Goal: Task Accomplishment & Management: Manage account settings

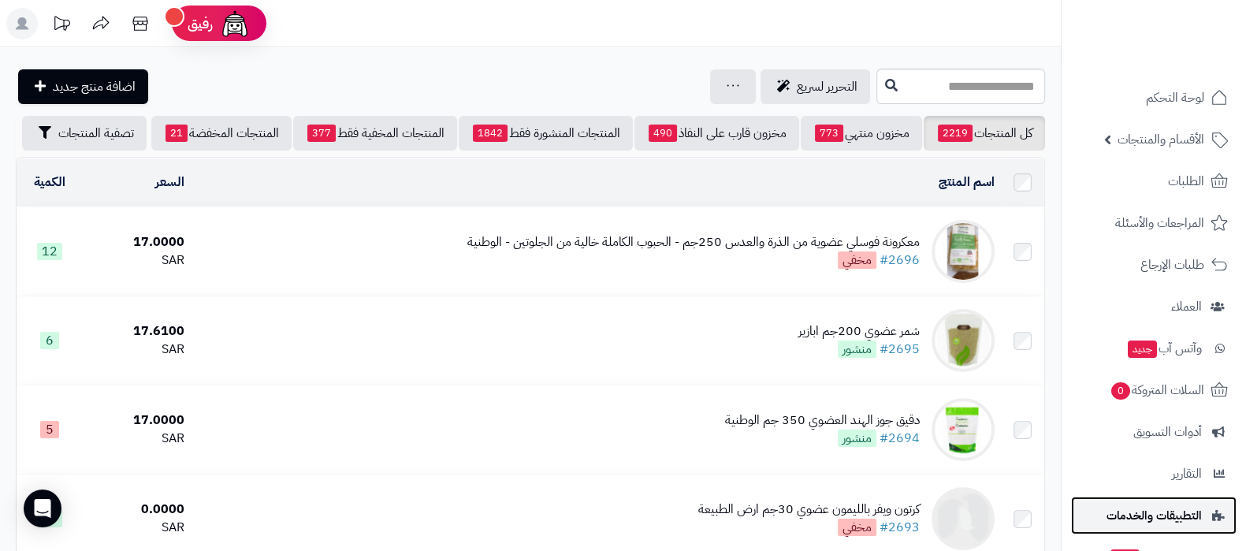
click at [1148, 514] on span "التطبيقات والخدمات" at bounding box center [1154, 516] width 95 height 22
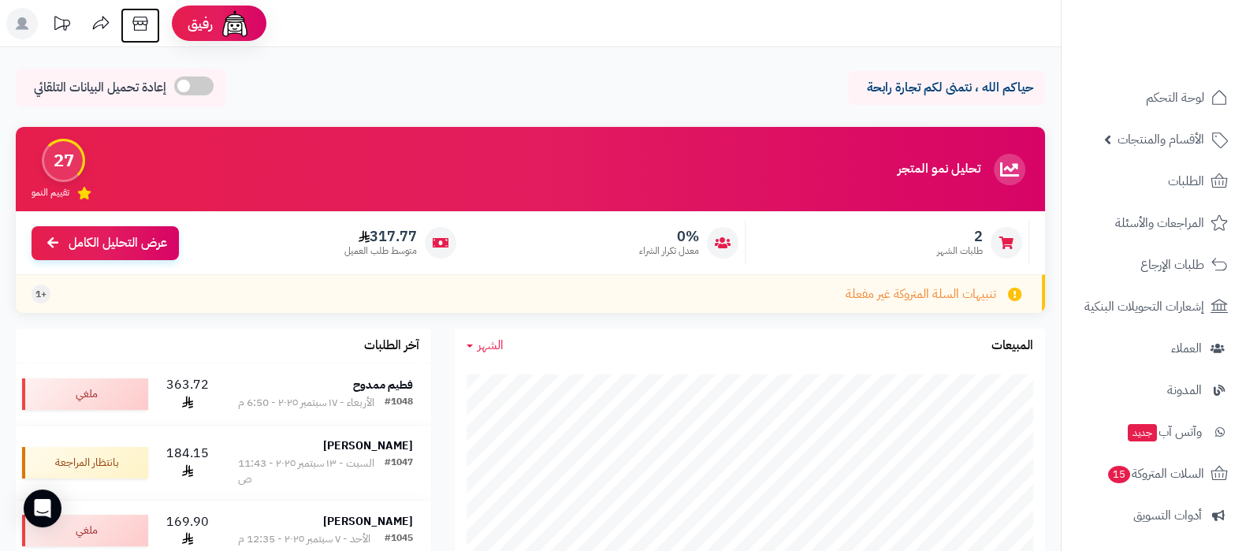
click at [140, 32] on icon at bounding box center [141, 24] width 32 height 32
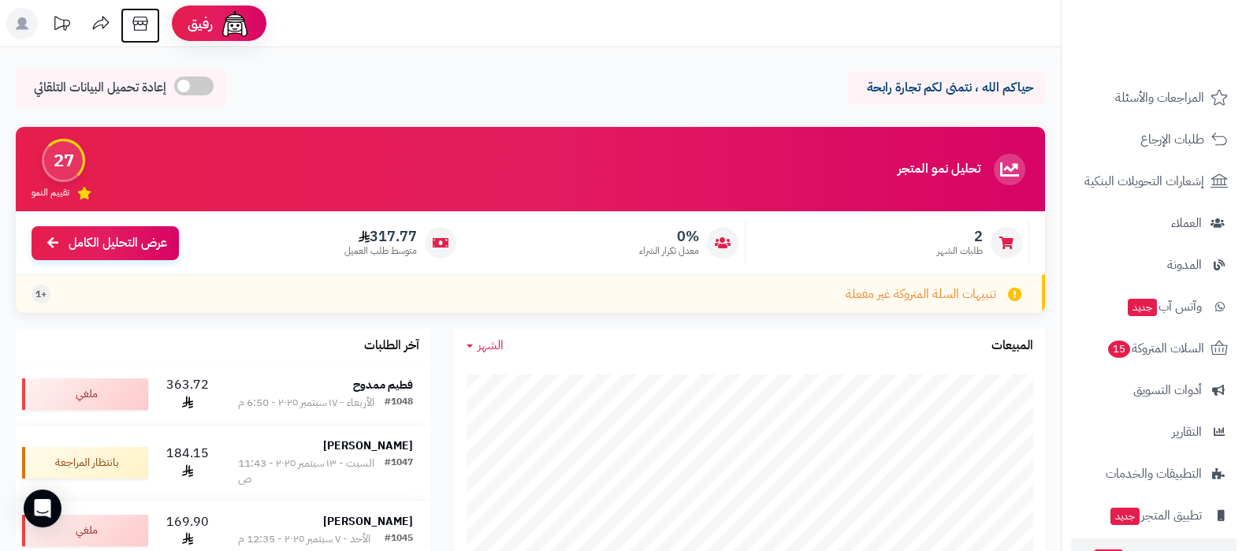
scroll to position [212, 0]
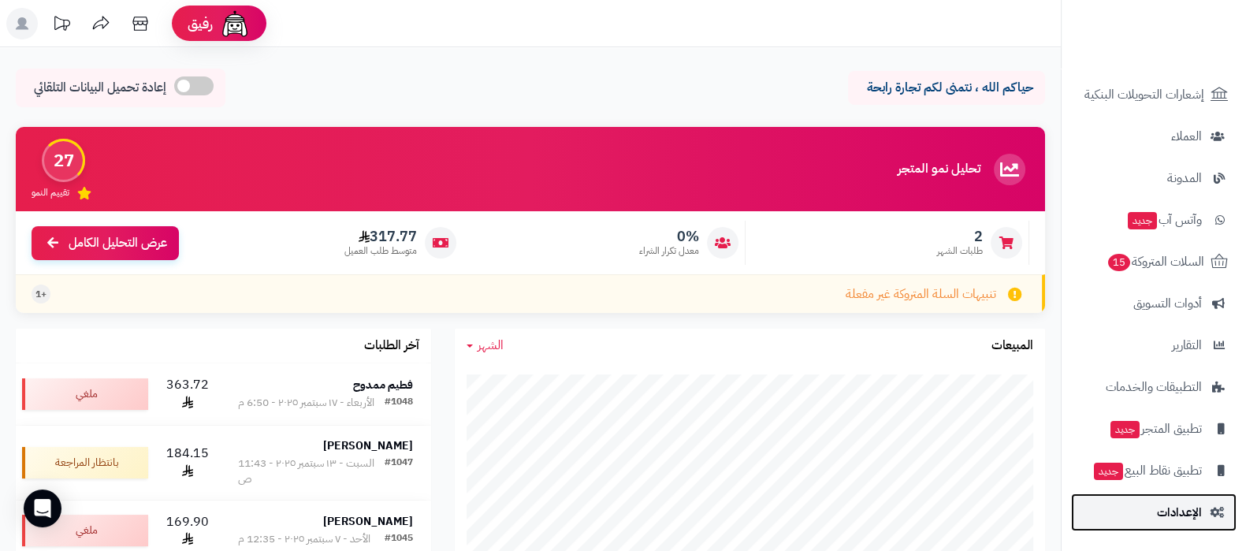
click at [1179, 507] on span "الإعدادات" at bounding box center [1179, 512] width 45 height 22
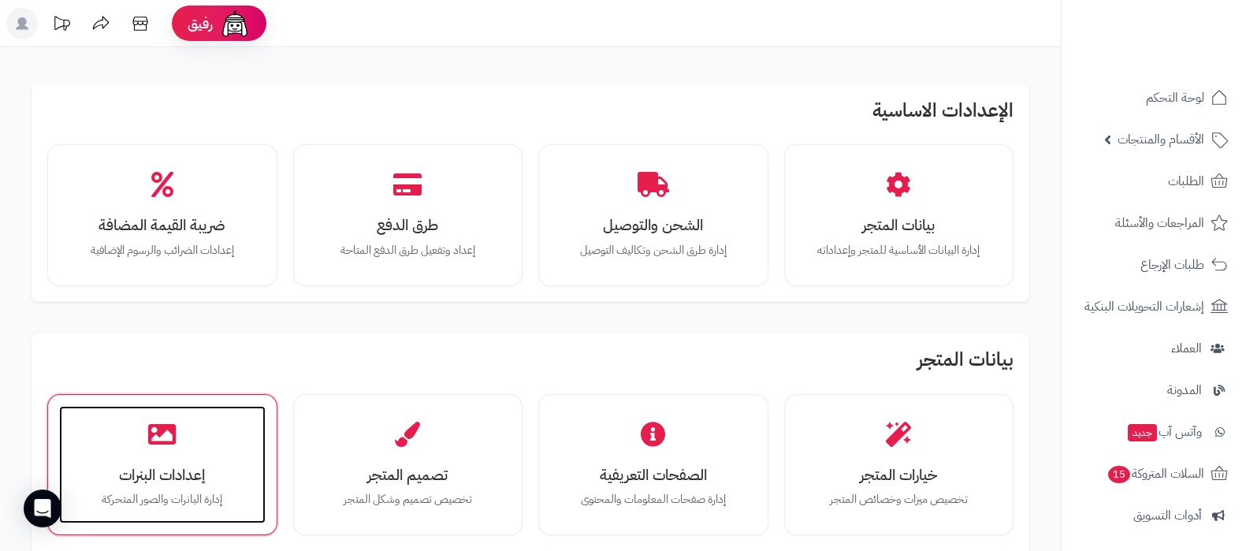
click at [201, 446] on div "إعدادات البنرات إدارة البانرات والصور المتحركة" at bounding box center [162, 465] width 207 height 118
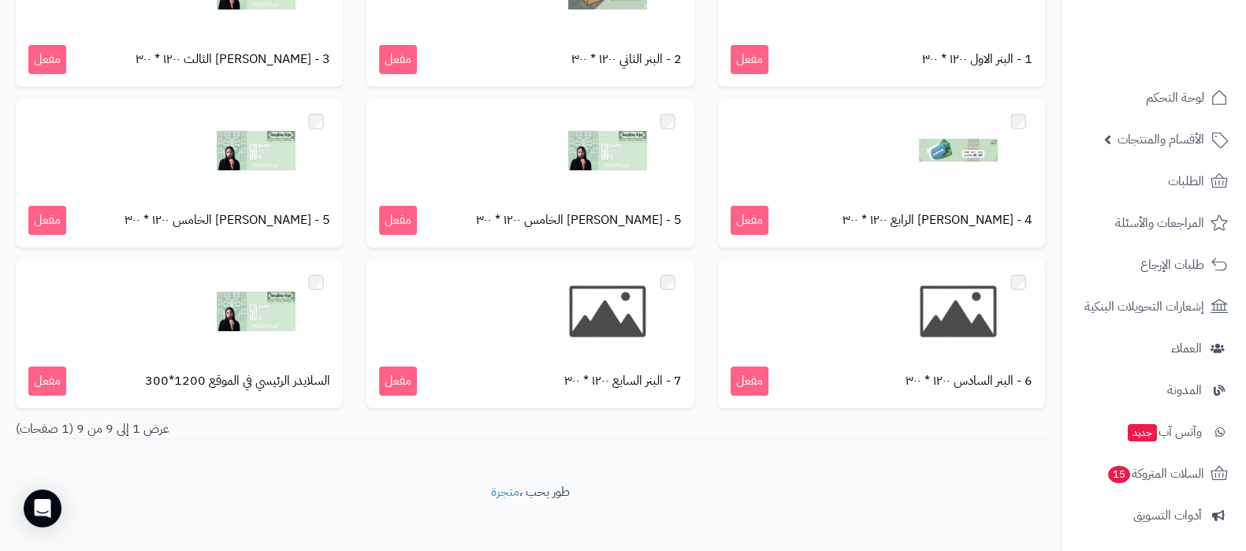
scroll to position [228, 0]
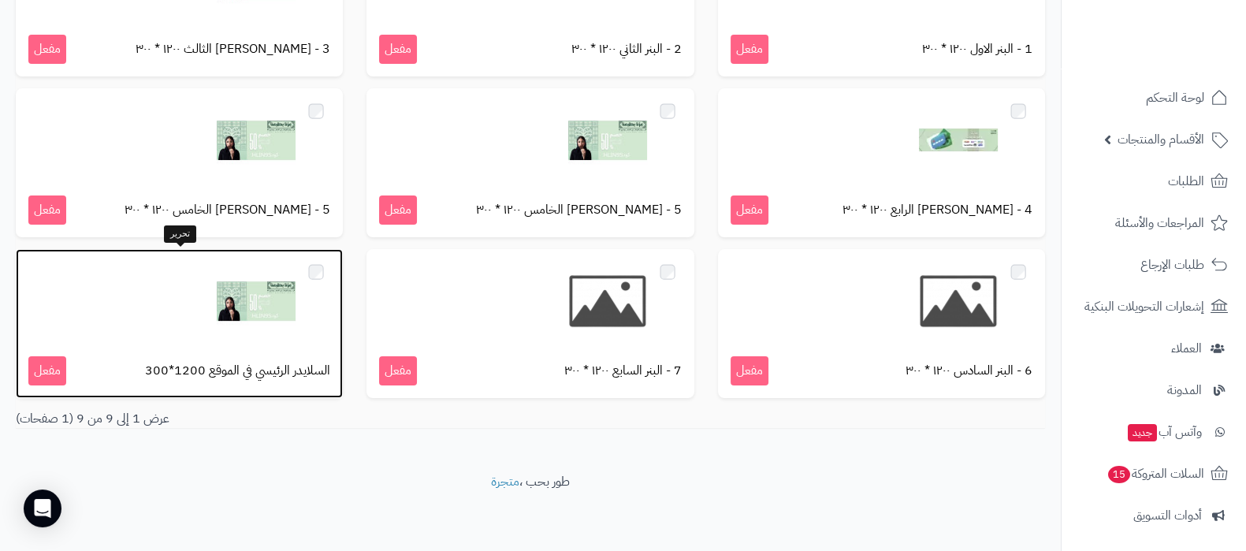
click at [240, 317] on img at bounding box center [256, 301] width 79 height 79
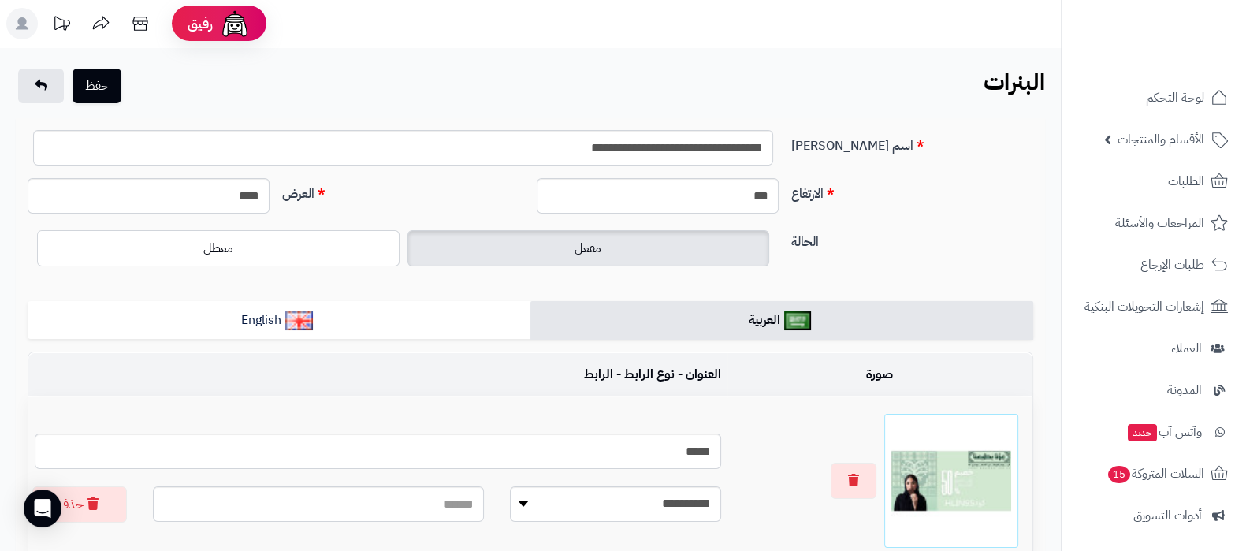
click at [748, 214] on div "الارتفاع *** العرض ****" at bounding box center [530, 202] width 1019 height 48
click at [757, 197] on input "***" at bounding box center [658, 195] width 242 height 35
click at [911, 211] on div "الارتفاع *** العرض ****" at bounding box center [530, 202] width 1019 height 48
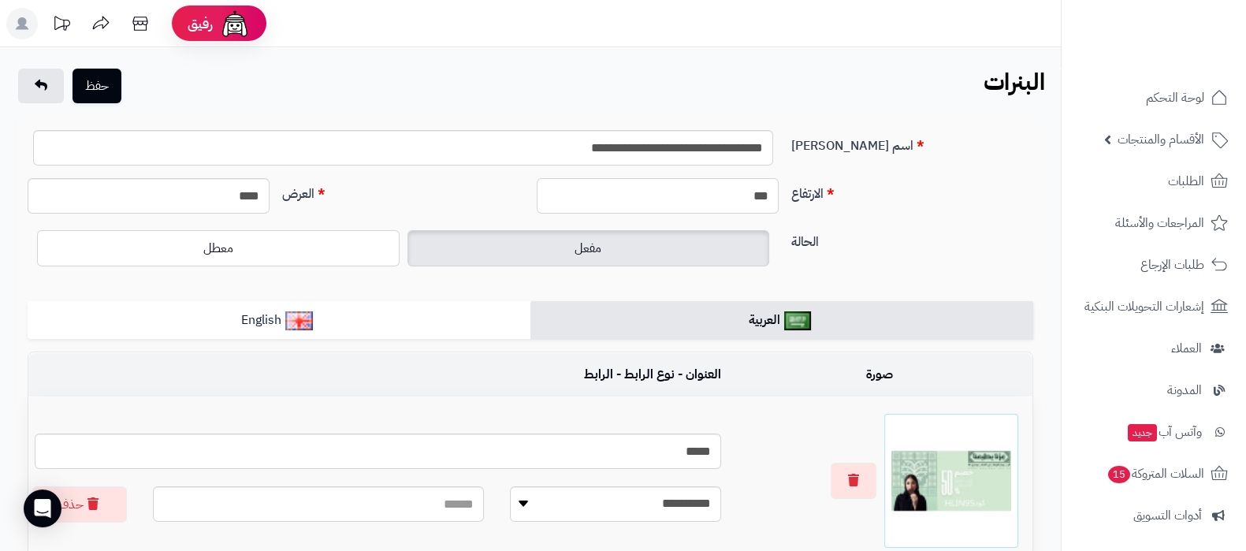
click at [762, 203] on input "***" at bounding box center [658, 195] width 242 height 35
type input "***"
click at [104, 93] on button "حفظ" at bounding box center [97, 85] width 49 height 35
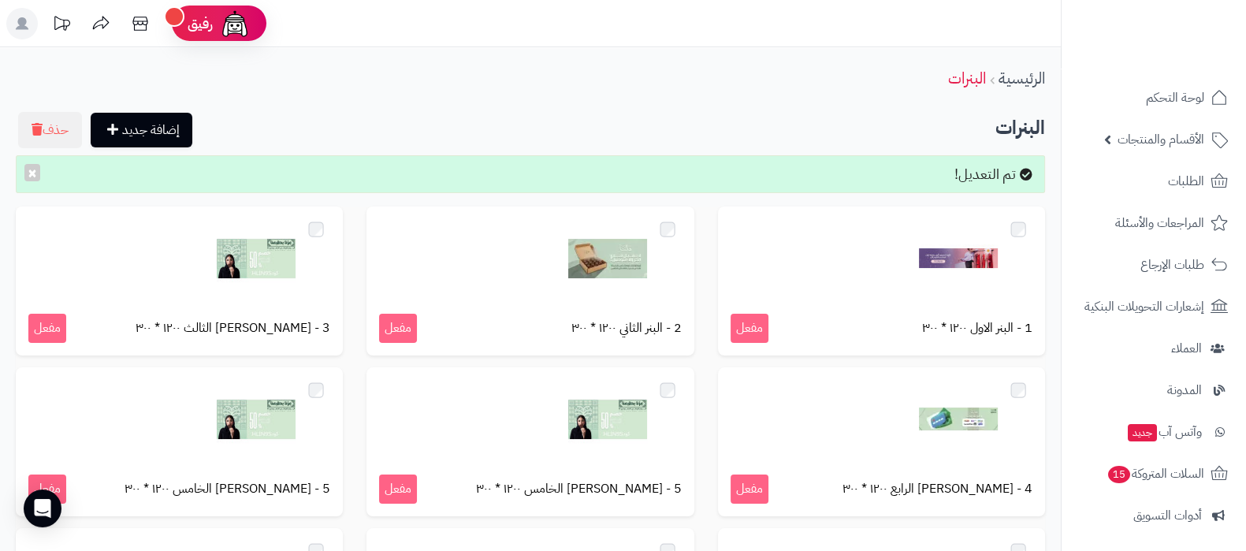
scroll to position [212, 0]
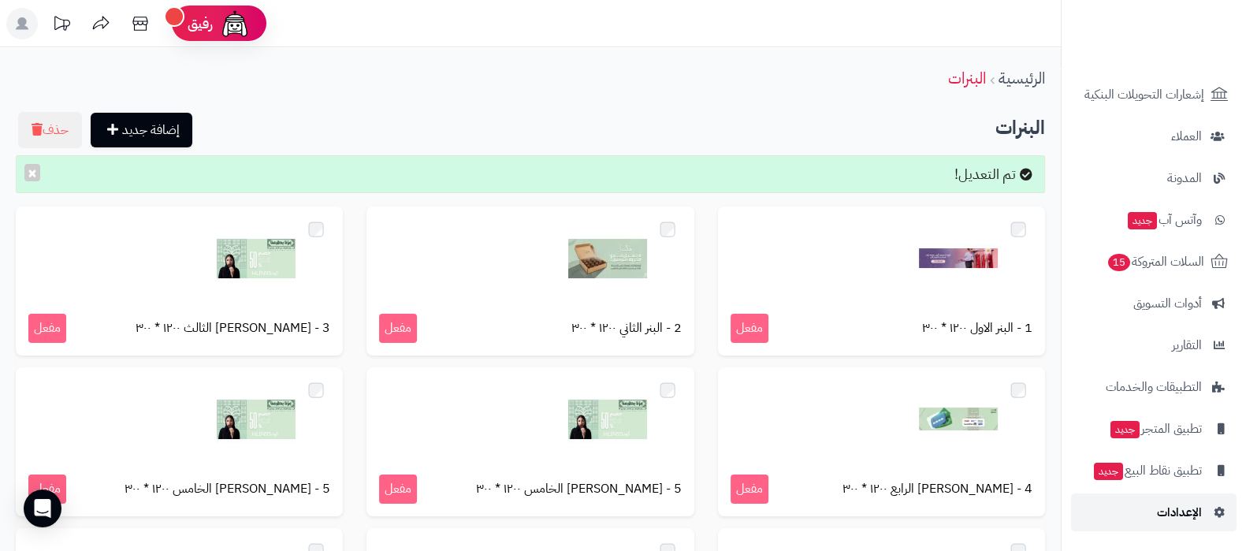
click at [1159, 510] on span "الإعدادات" at bounding box center [1179, 512] width 45 height 22
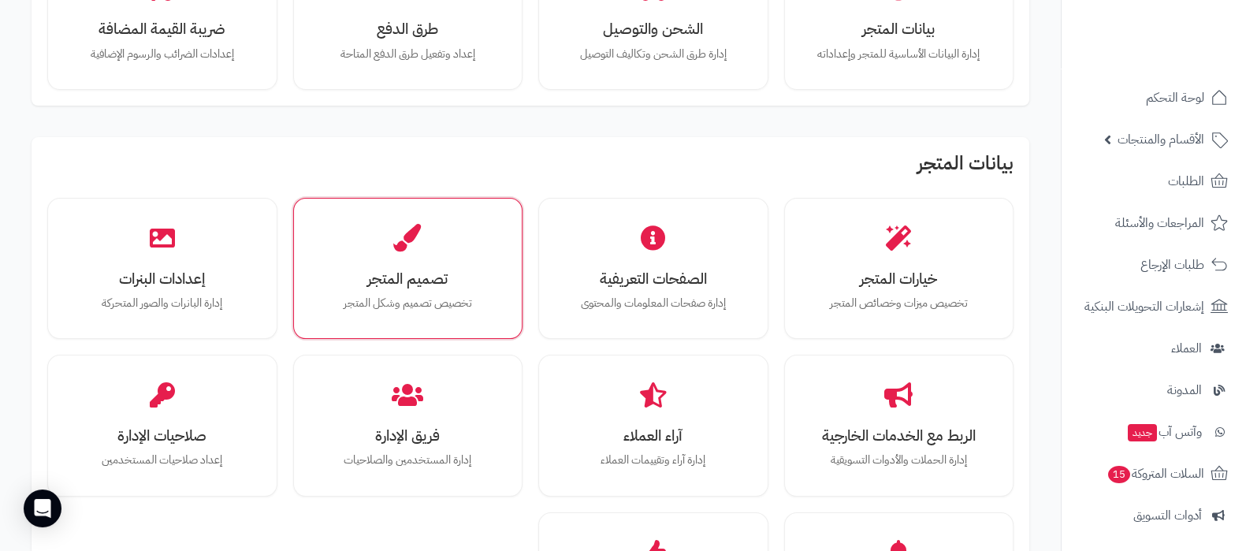
scroll to position [196, 0]
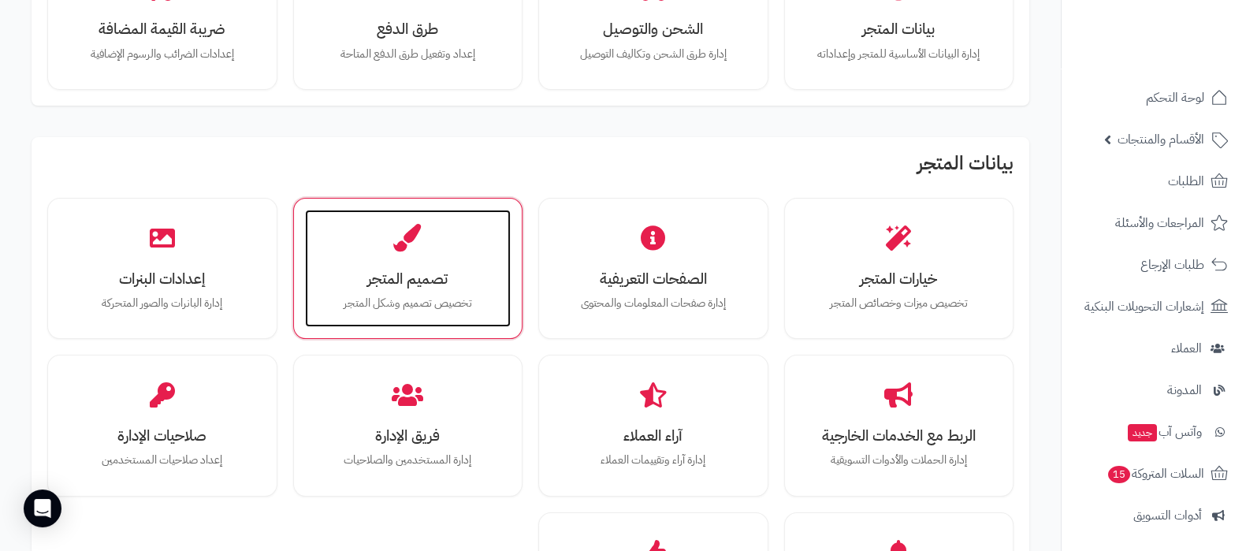
click at [404, 277] on h3 "تصميم المتجر" at bounding box center [408, 278] width 175 height 17
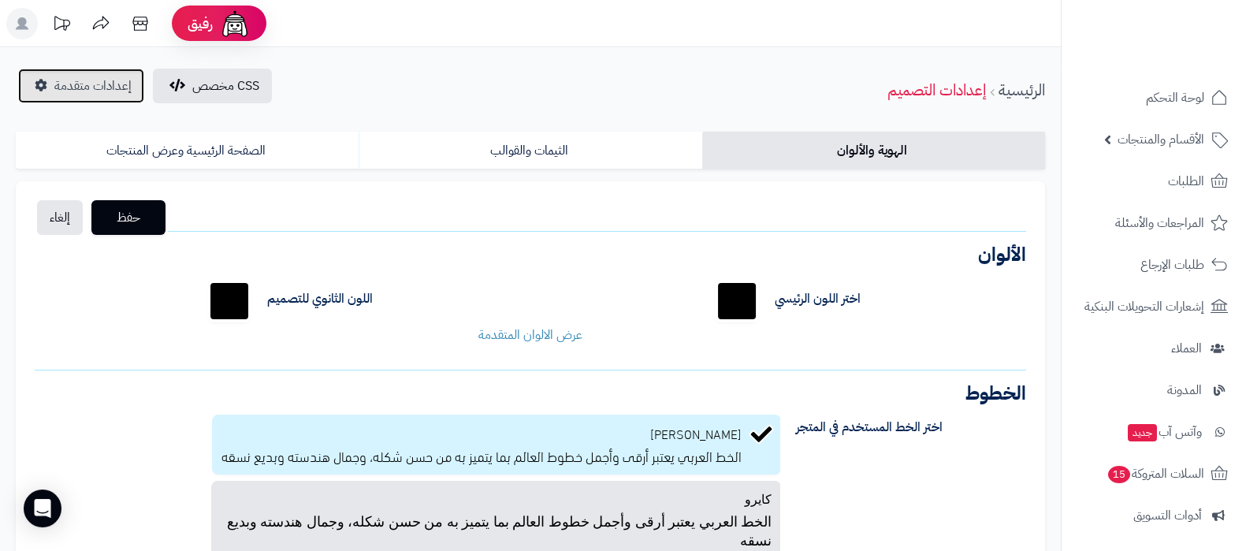
click at [81, 80] on span "إعدادات متقدمة" at bounding box center [92, 85] width 77 height 19
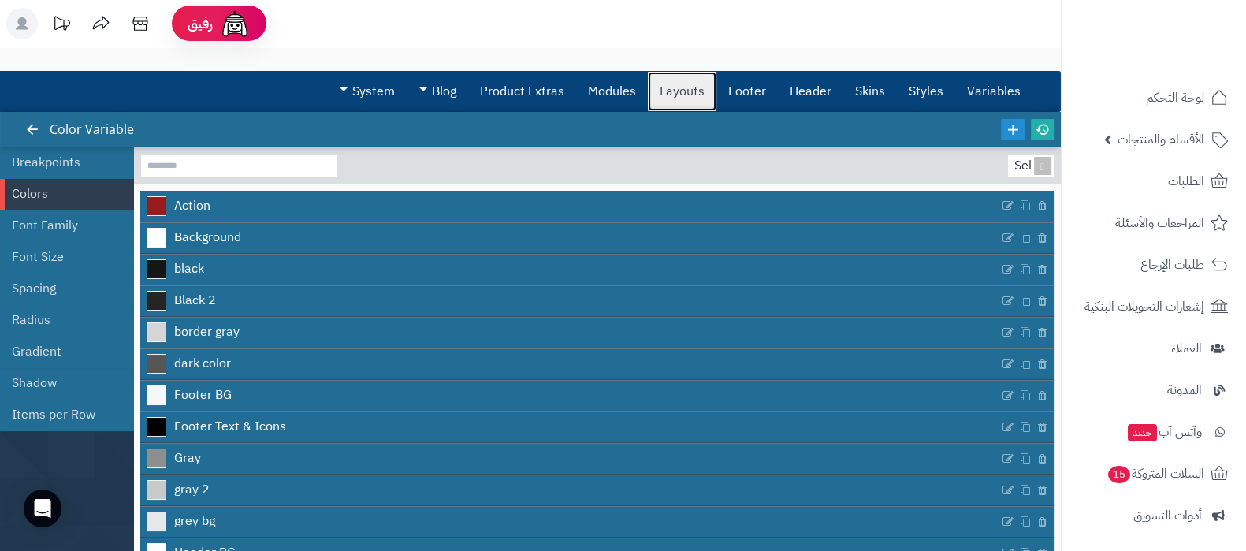
click at [680, 91] on link "Layouts" at bounding box center [682, 91] width 69 height 39
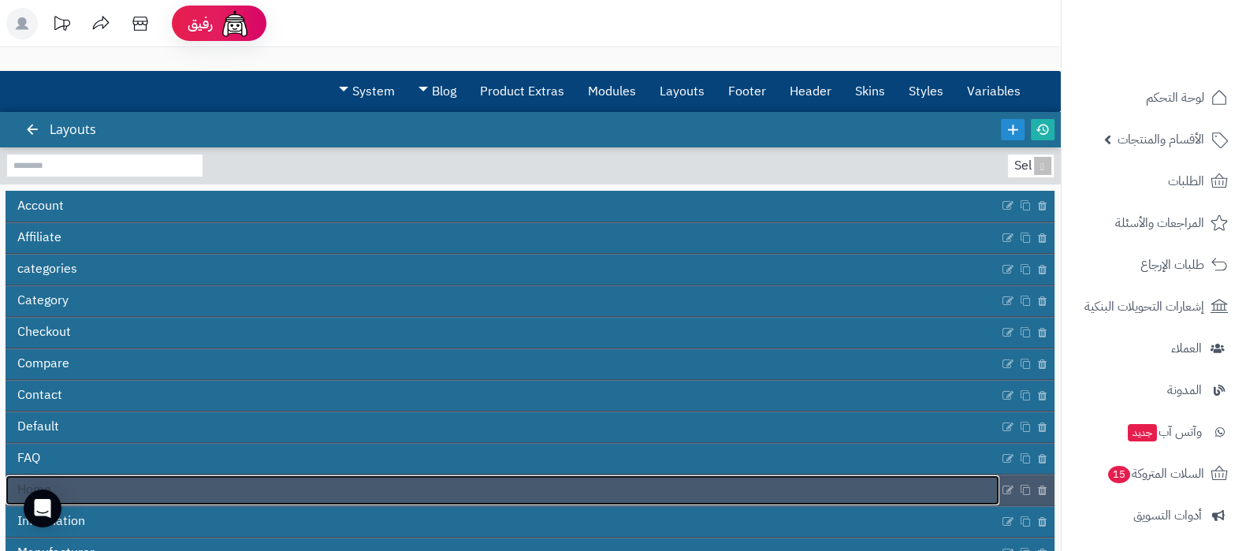
click at [557, 496] on link "Home" at bounding box center [503, 490] width 994 height 30
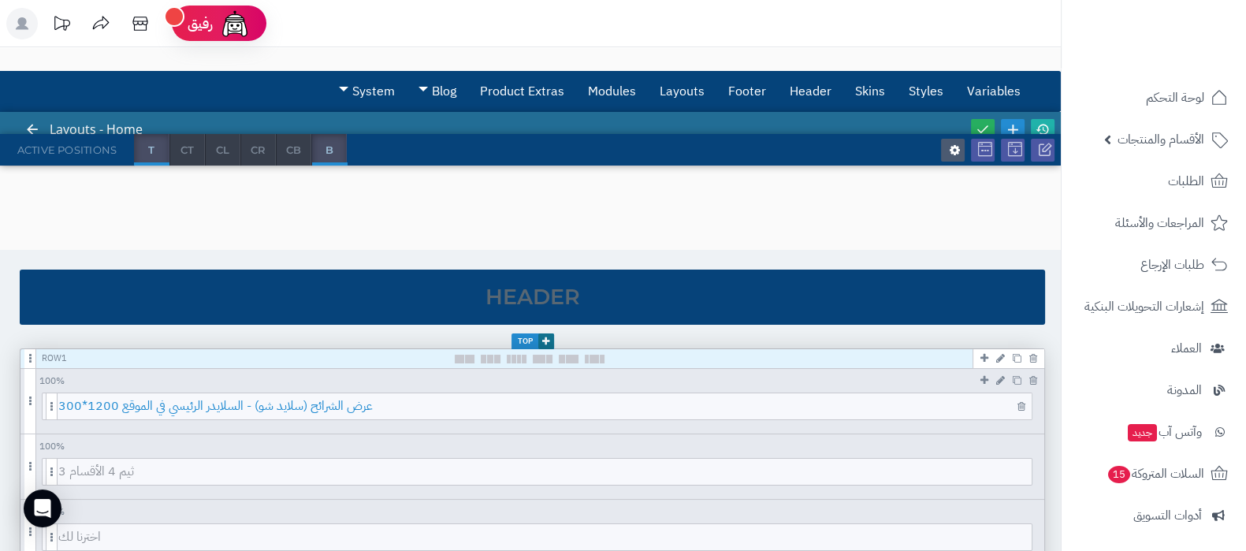
click at [485, 412] on span "عرض الشرائح (سلايد شو) - السلايدر الرئيسي في الموقع 1200*300" at bounding box center [545, 406] width 974 height 26
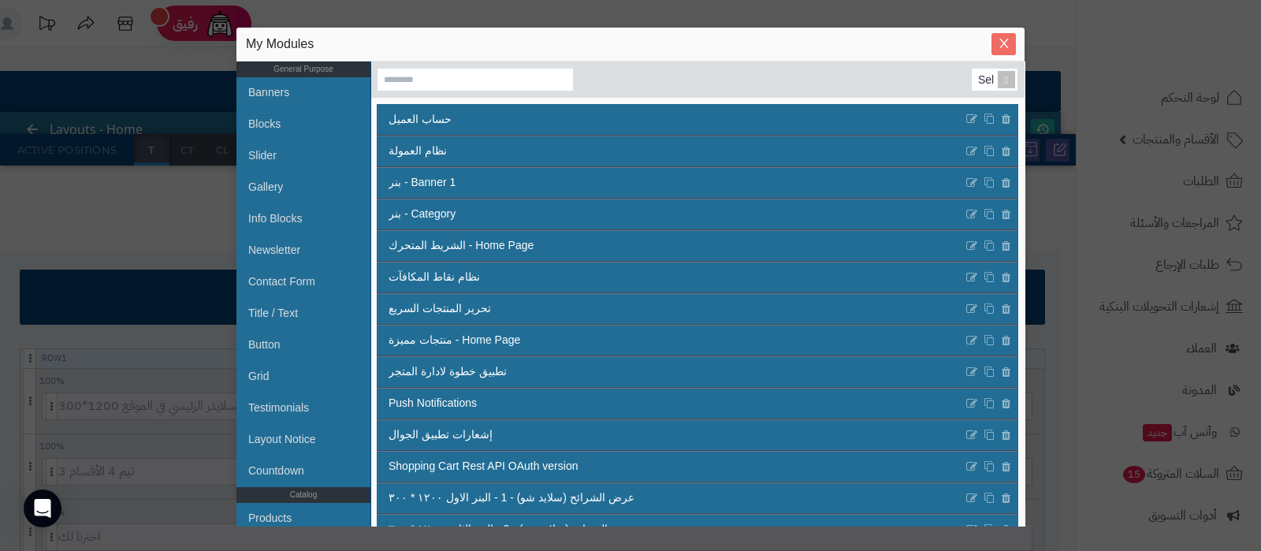
click at [1009, 37] on span "Close" at bounding box center [1004, 43] width 24 height 13
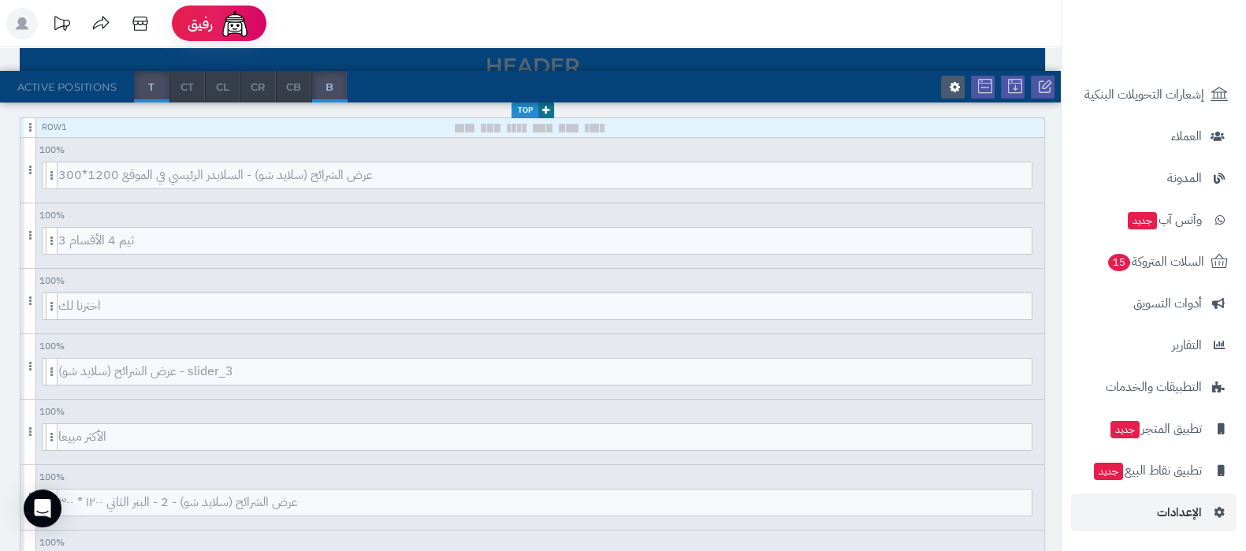
scroll to position [393, 0]
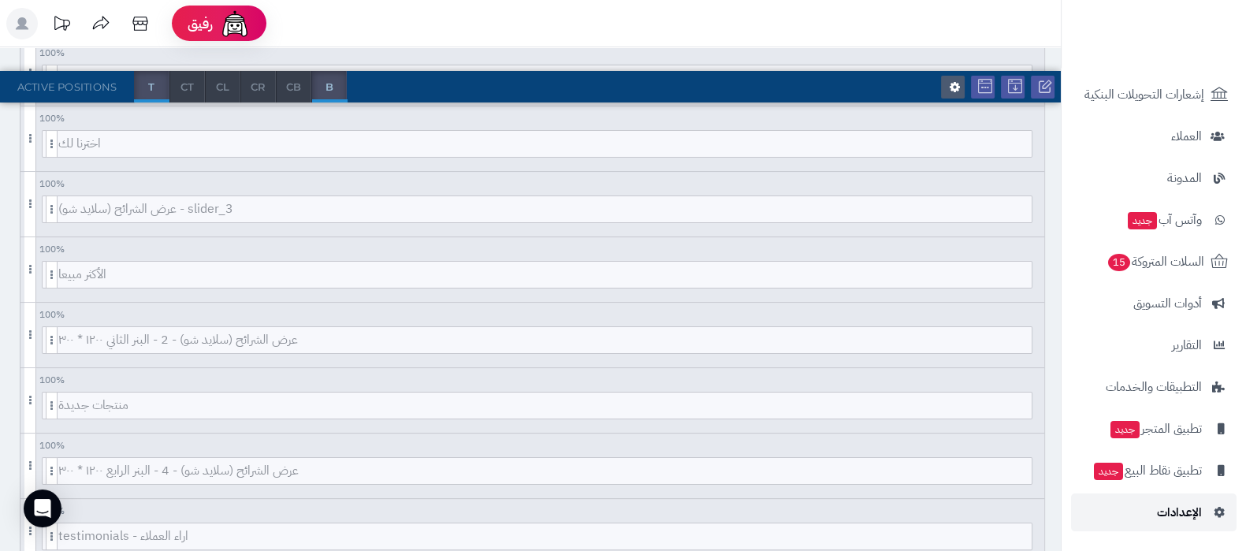
click at [1162, 521] on span "الإعدادات" at bounding box center [1179, 512] width 45 height 22
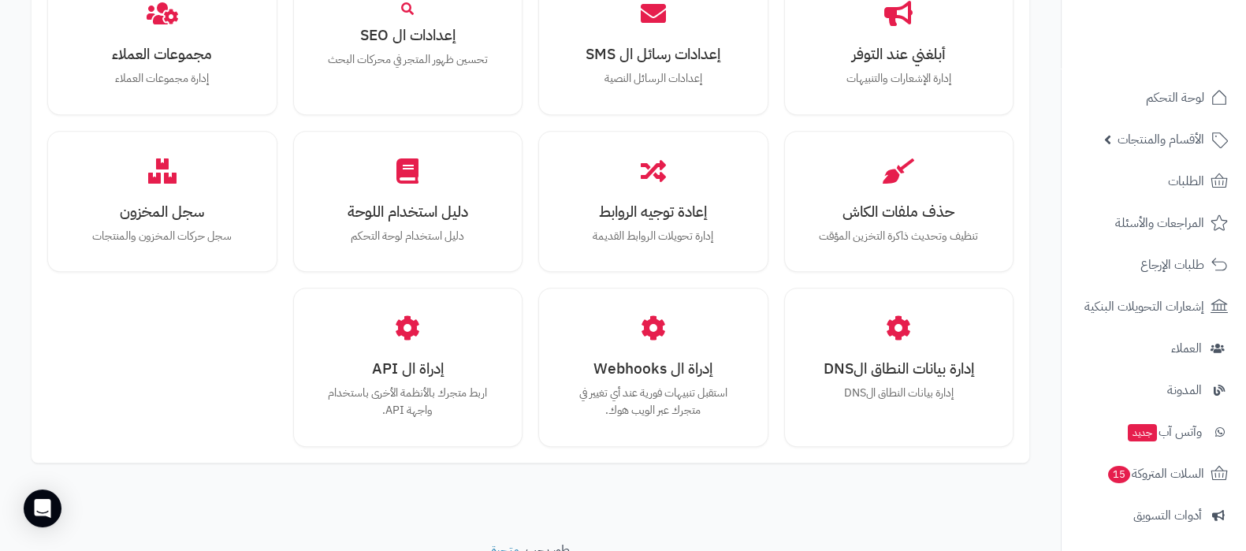
scroll to position [1458, 0]
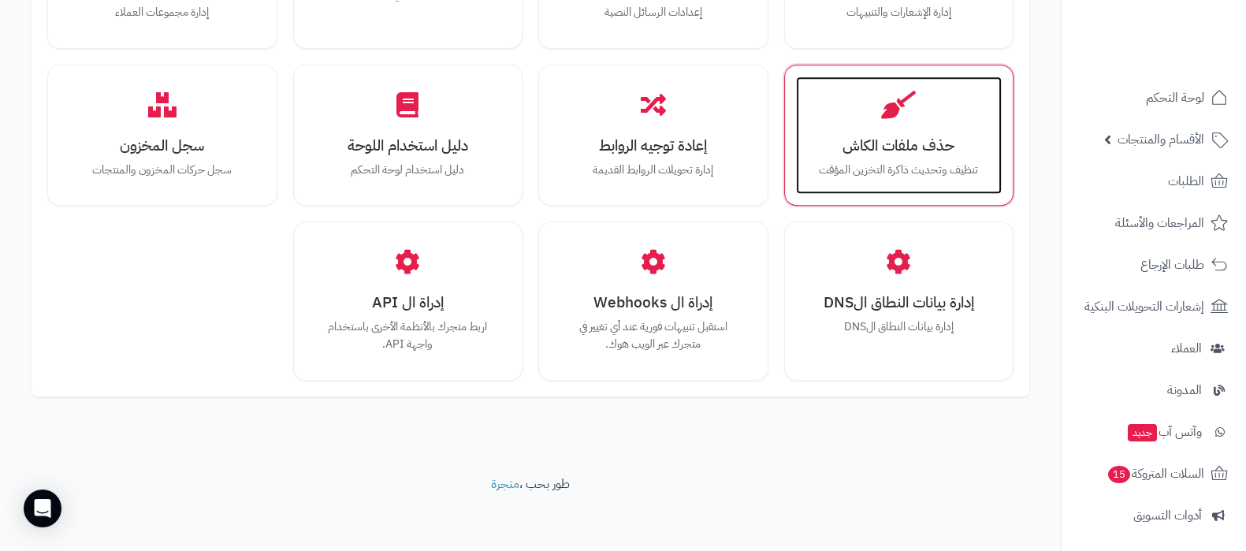
click at [871, 173] on p "تنظيف وتحديث ذاكرة التخزين المؤقت" at bounding box center [899, 170] width 175 height 17
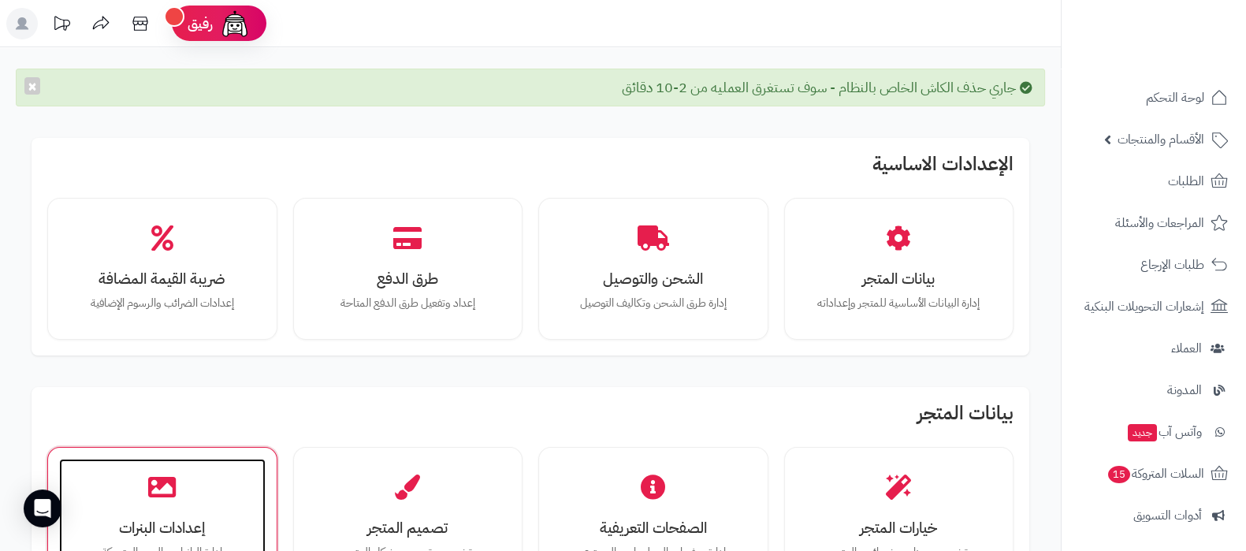
click at [188, 485] on div "إعدادات البنرات إدارة البانرات والصور المتحركة" at bounding box center [162, 518] width 207 height 118
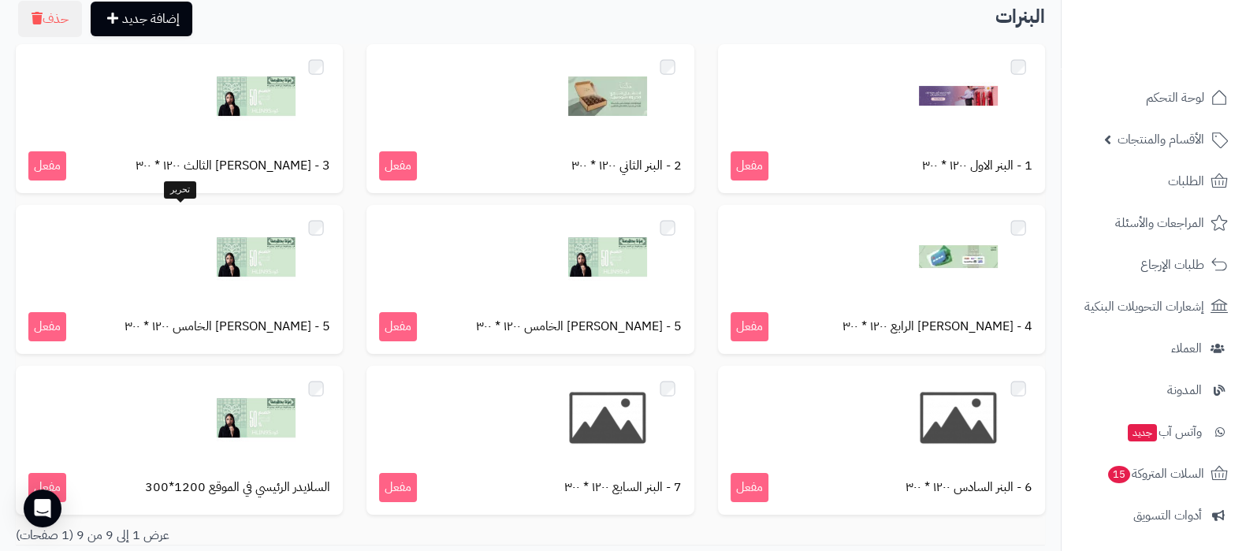
scroll to position [196, 0]
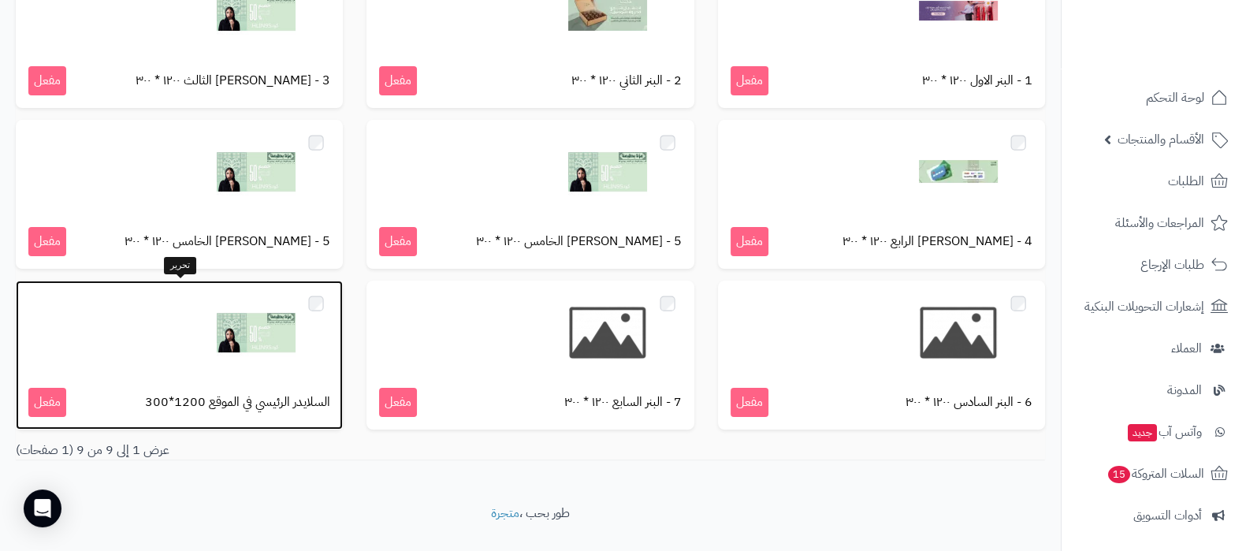
click at [268, 348] on img at bounding box center [256, 332] width 79 height 79
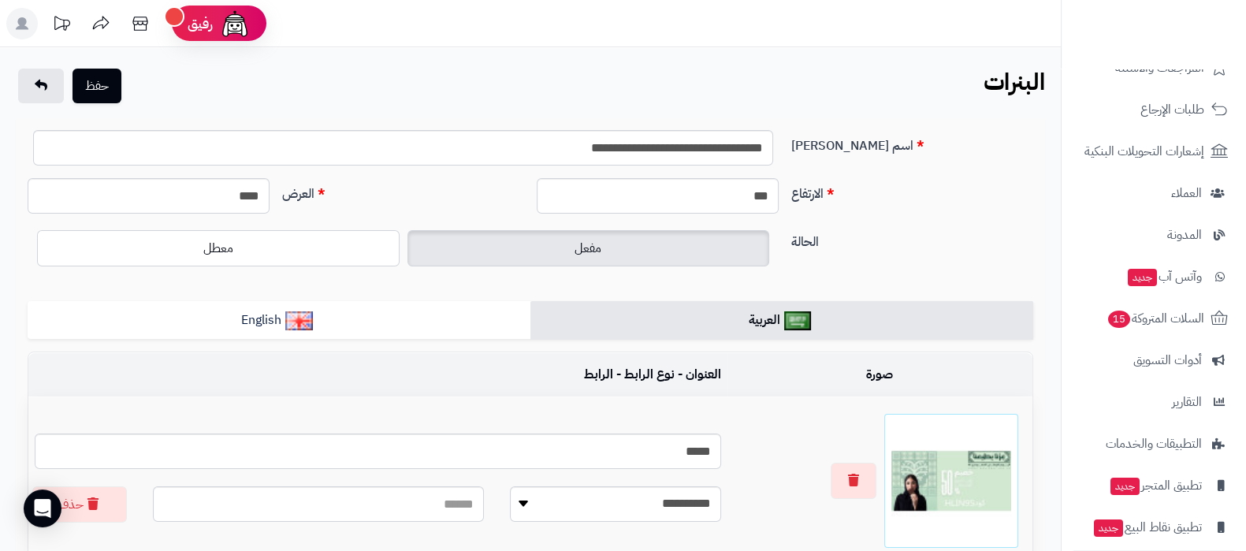
scroll to position [212, 0]
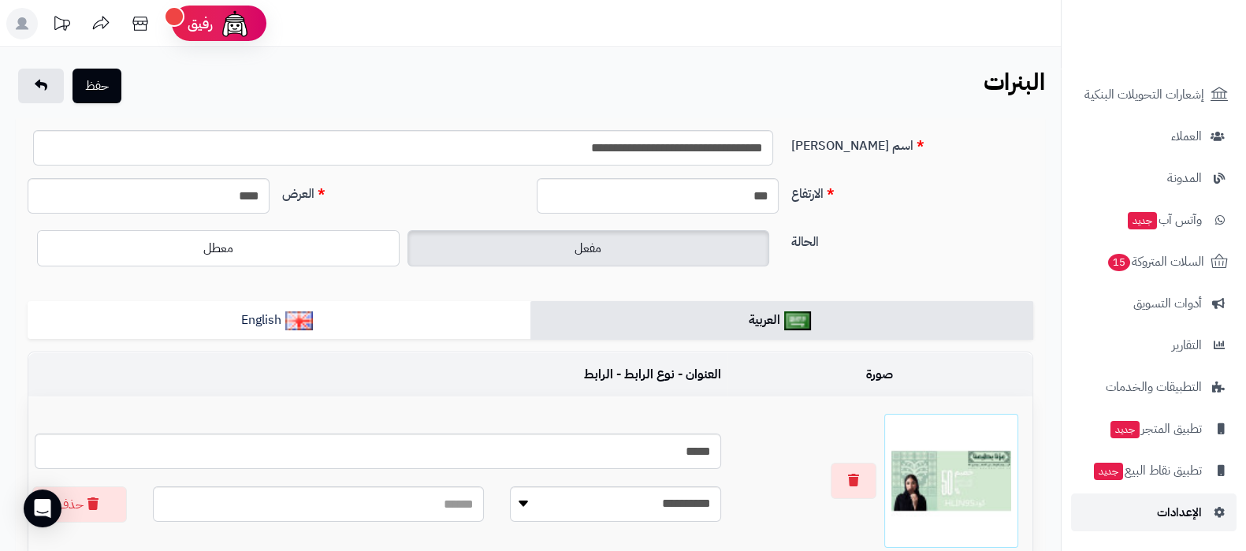
click at [1142, 506] on link "الإعدادات" at bounding box center [1154, 513] width 166 height 38
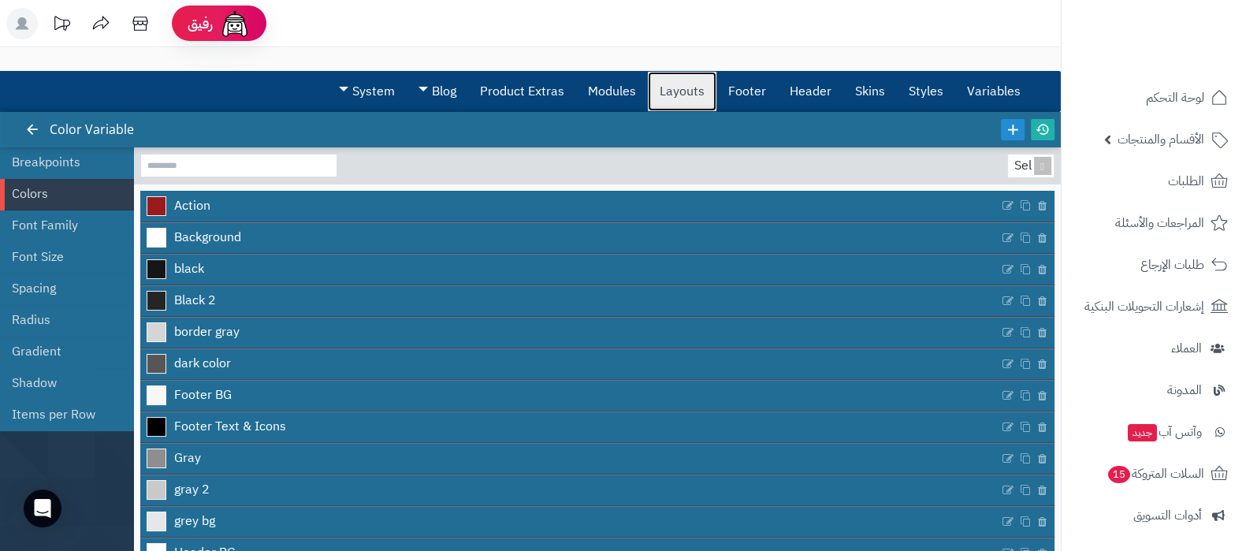
click at [698, 87] on link "Layouts" at bounding box center [682, 91] width 69 height 39
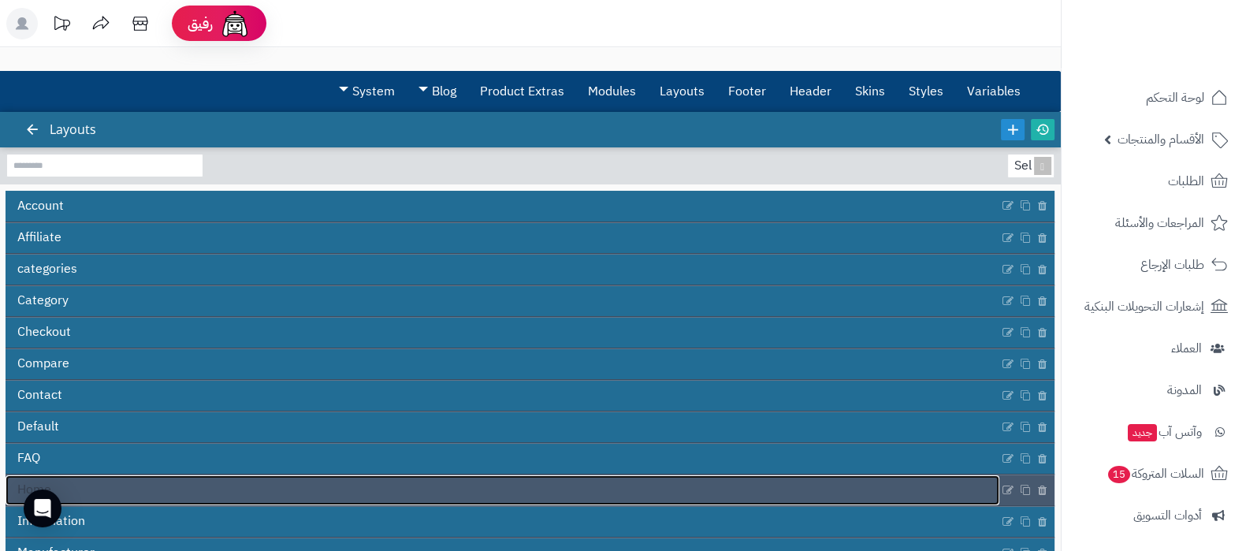
click at [473, 486] on link "Home" at bounding box center [503, 490] width 994 height 30
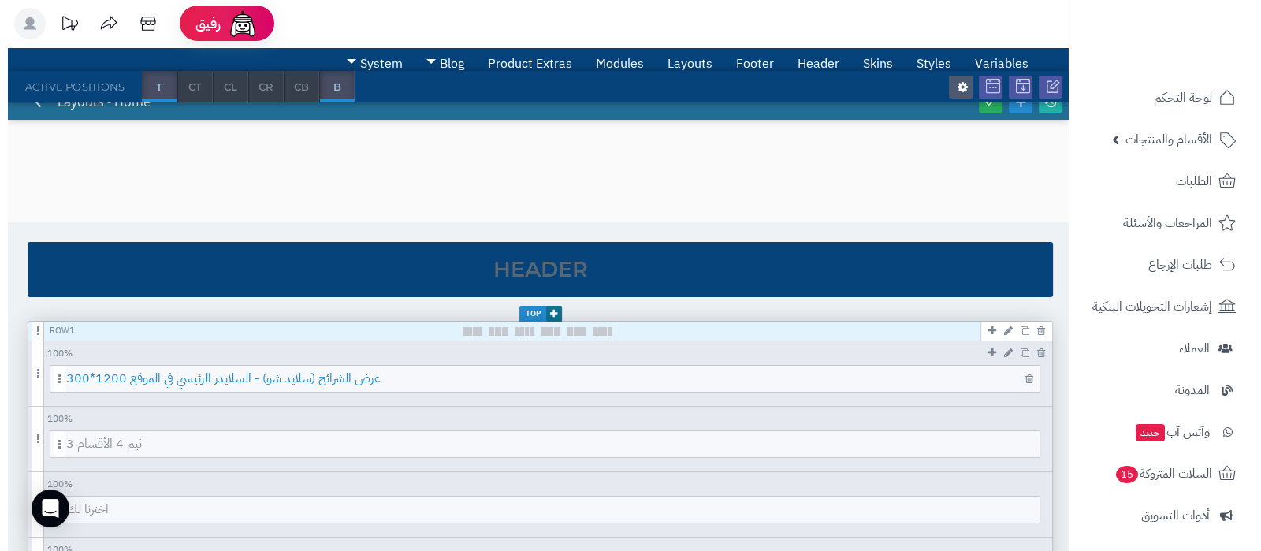
scroll to position [98, 0]
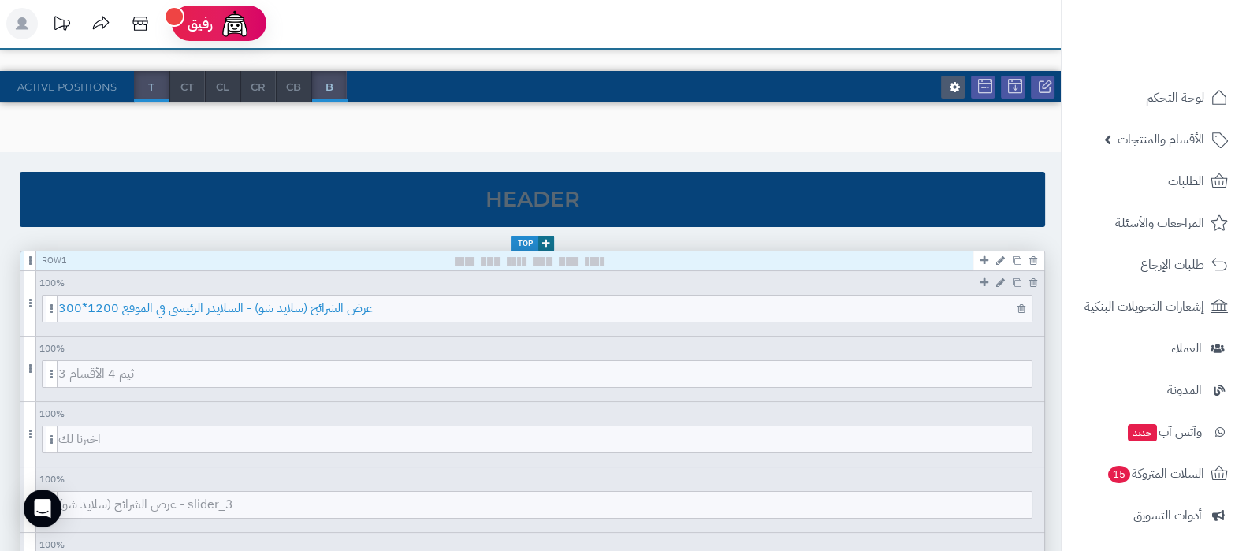
click at [635, 302] on span "عرض الشرائح (سلايد شو) - السلايدر الرئيسي في الموقع 1200*300" at bounding box center [545, 309] width 974 height 26
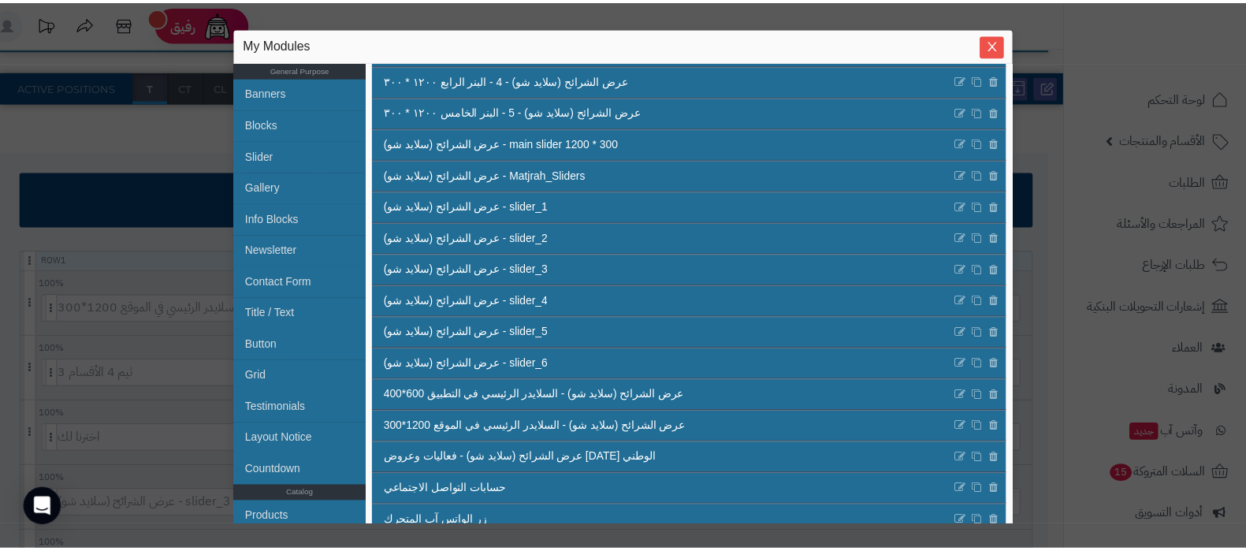
scroll to position [530, 0]
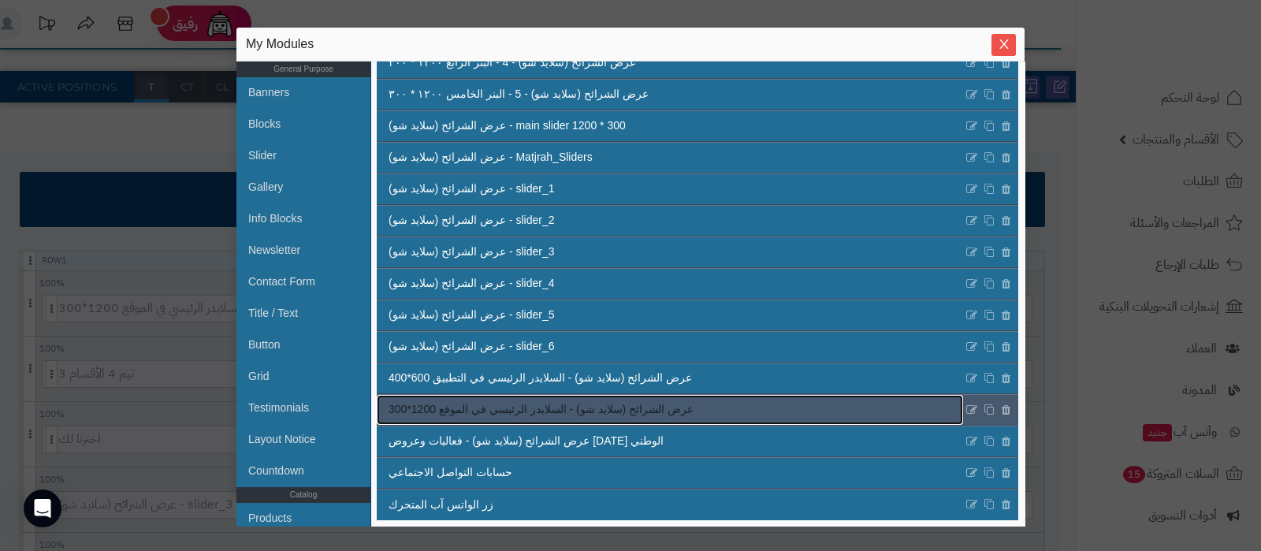
click at [773, 398] on link "عرض الشرائح (سلايد شو) - السلايدر الرئيسي في الموقع 1200*300" at bounding box center [670, 410] width 587 height 30
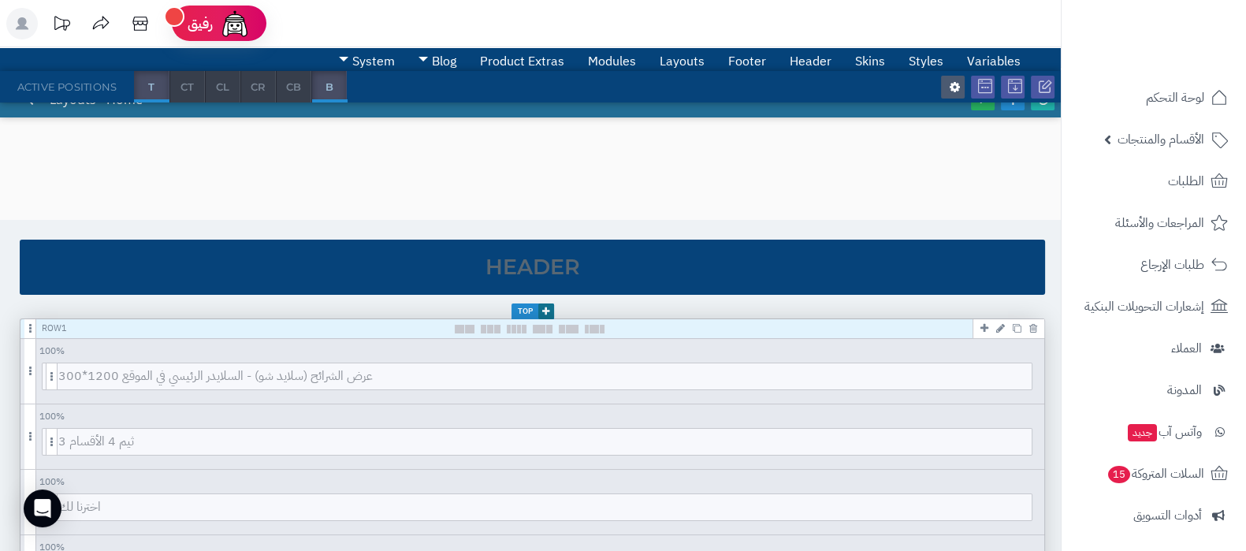
scroll to position [0, 0]
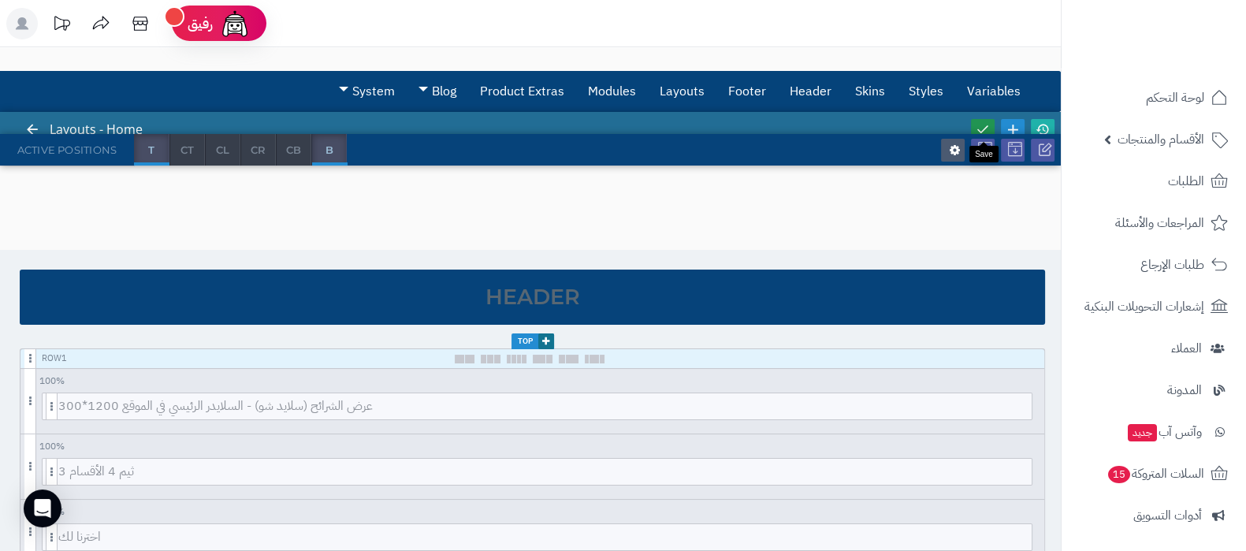
click at [993, 129] on link at bounding box center [983, 129] width 24 height 21
click at [1043, 126] on icon at bounding box center [1043, 129] width 14 height 14
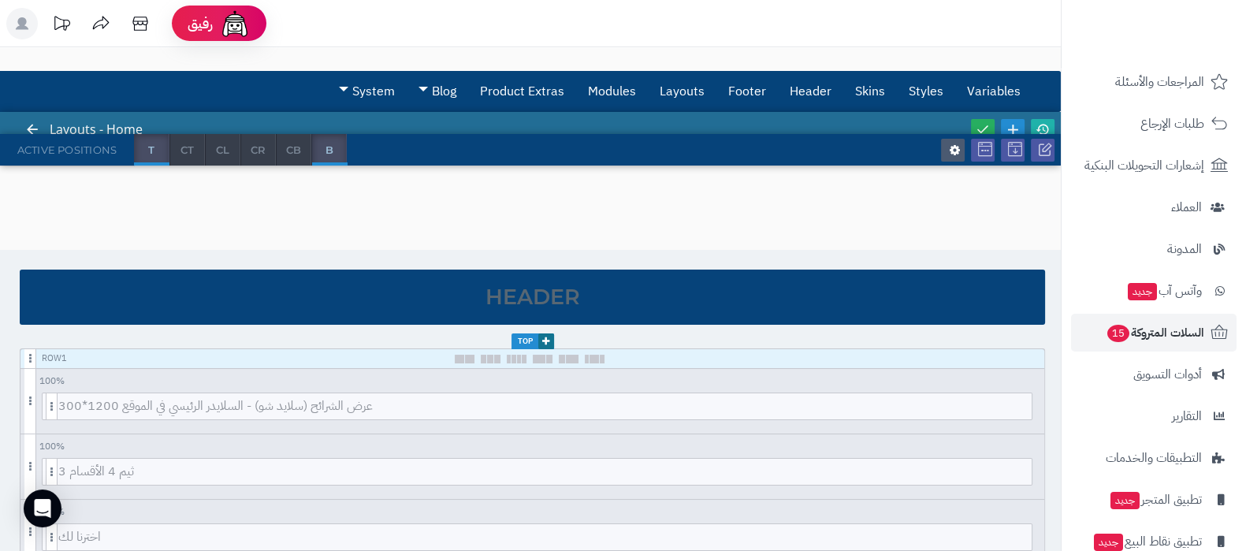
scroll to position [196, 0]
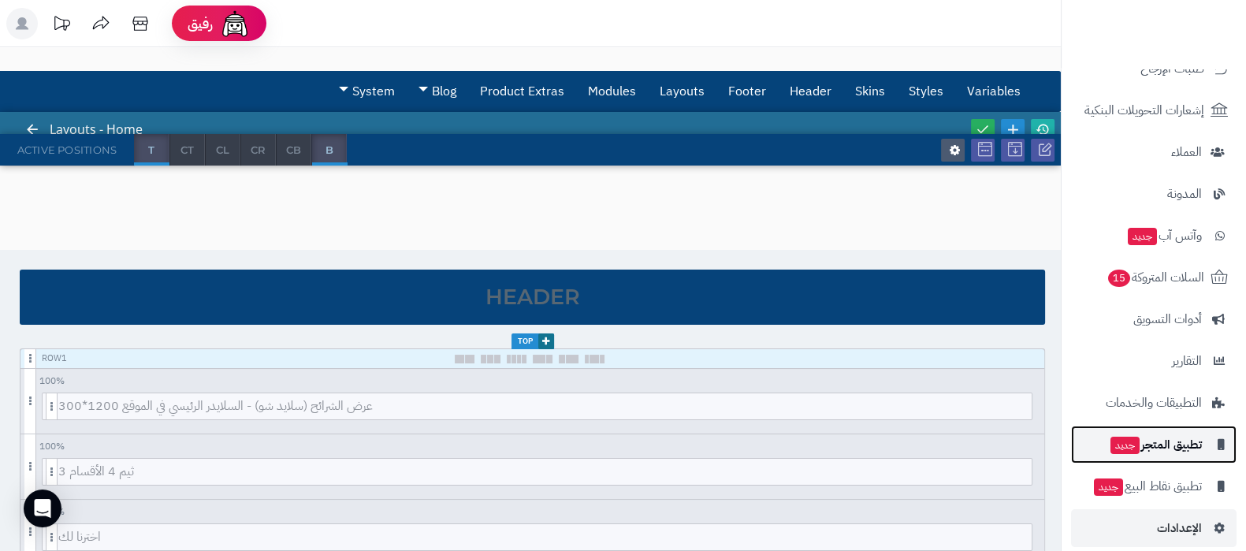
click at [1157, 447] on span "تطبيق المتجر جديد" at bounding box center [1155, 445] width 93 height 22
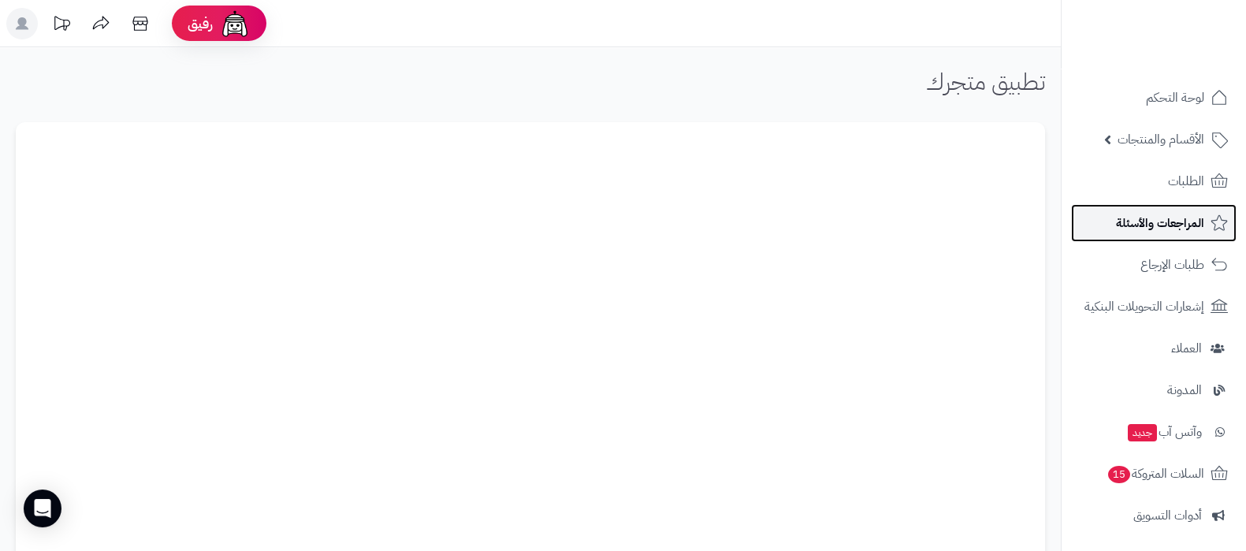
click at [1159, 228] on span "المراجعات والأسئلة" at bounding box center [1160, 223] width 88 height 22
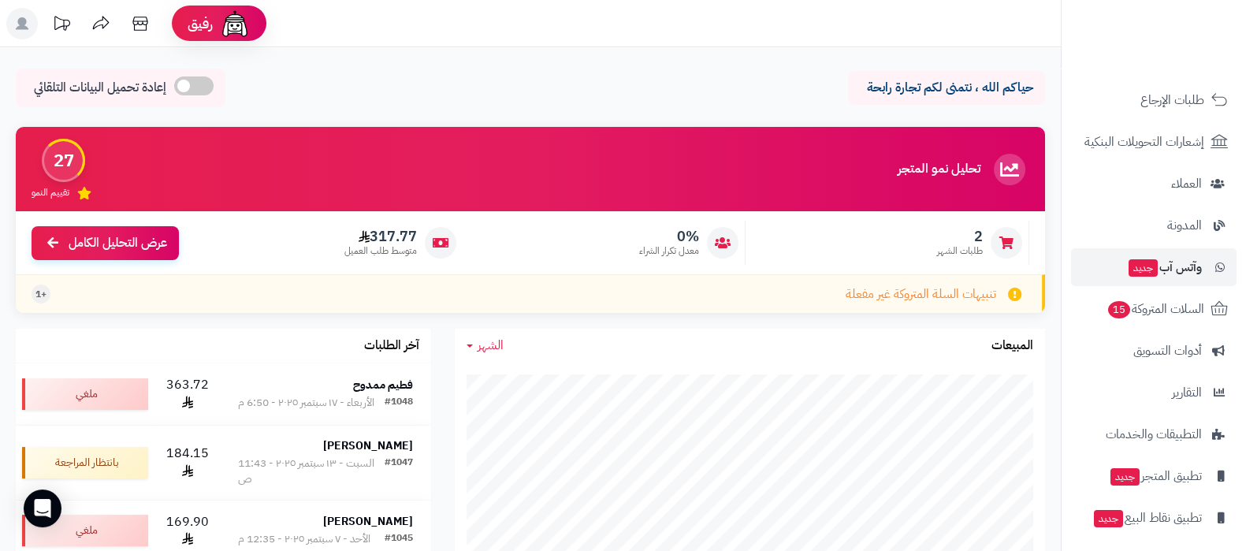
scroll to position [212, 0]
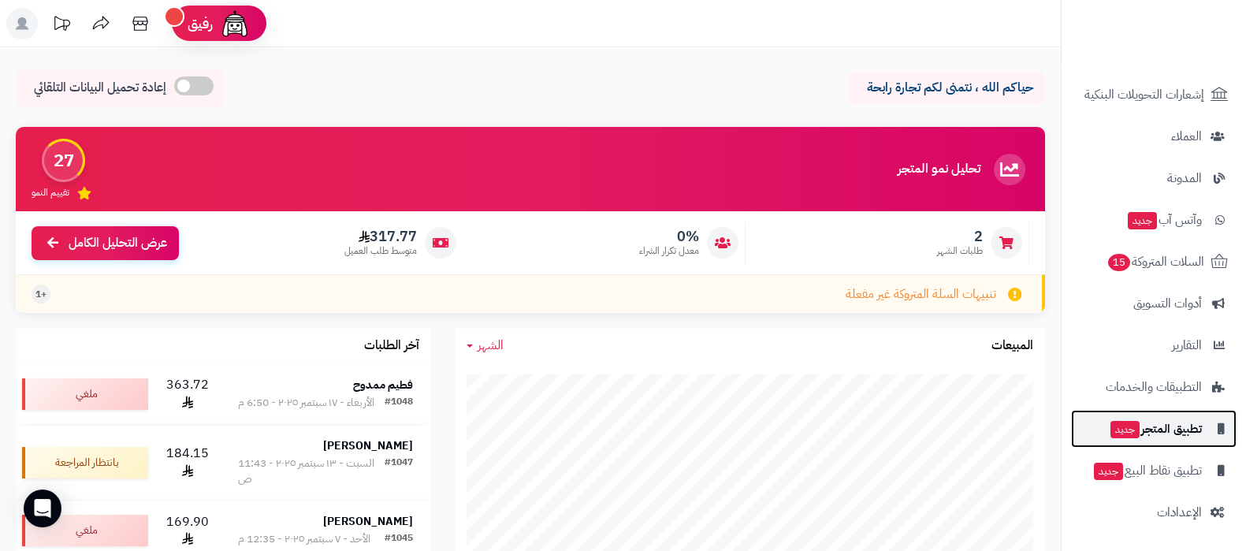
click at [1161, 436] on span "تطبيق المتجر جديد" at bounding box center [1155, 429] width 93 height 22
